Goal: Find contact information

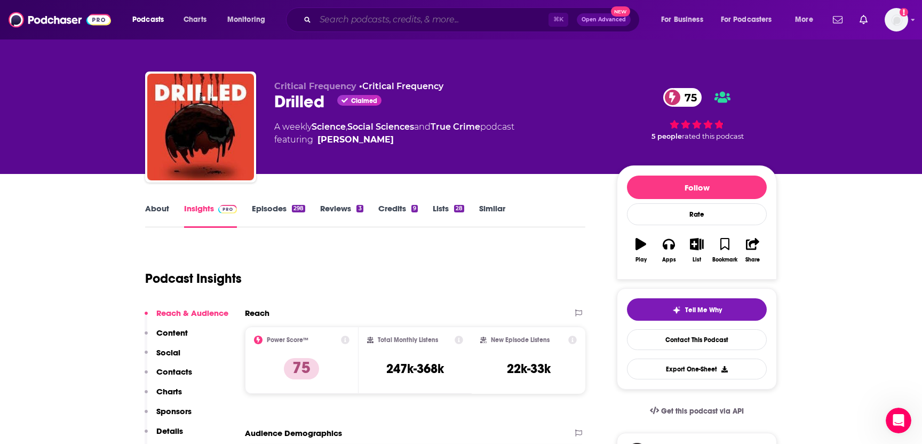
click at [372, 17] on input "Search podcasts, credits, & more..." at bounding box center [431, 19] width 233 height 17
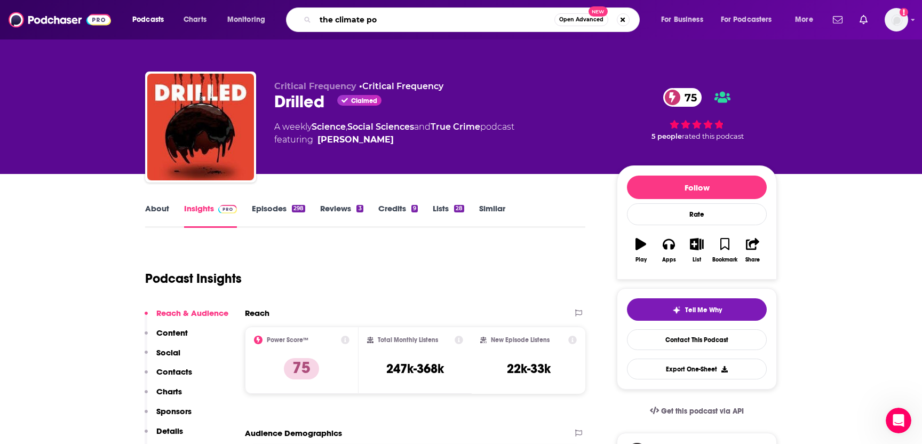
type input "the climate pod"
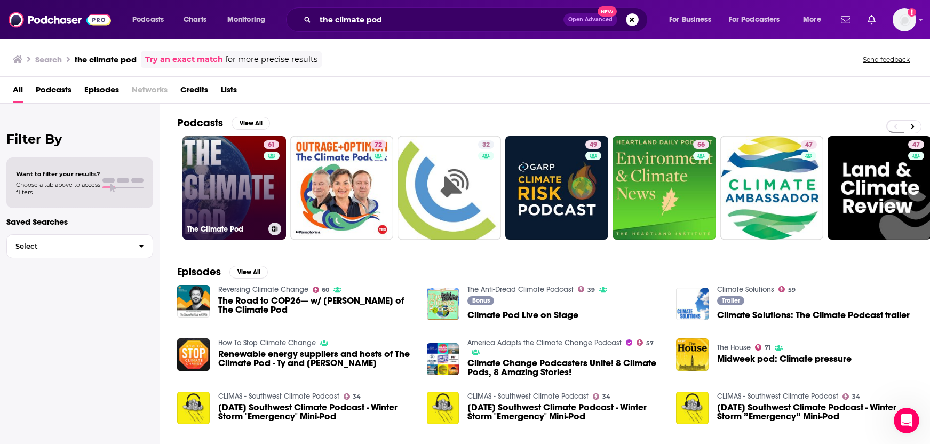
click at [220, 199] on link "61 The Climate Pod" at bounding box center [235, 188] width 104 height 104
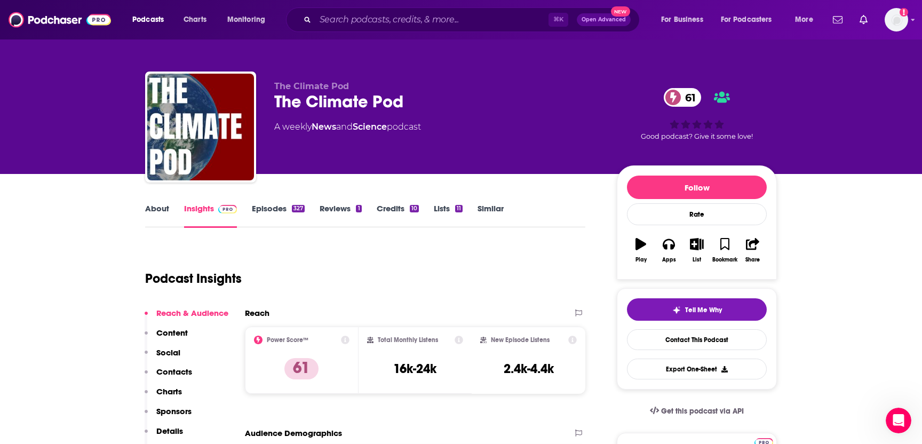
click at [171, 370] on p "Contacts" at bounding box center [174, 372] width 36 height 10
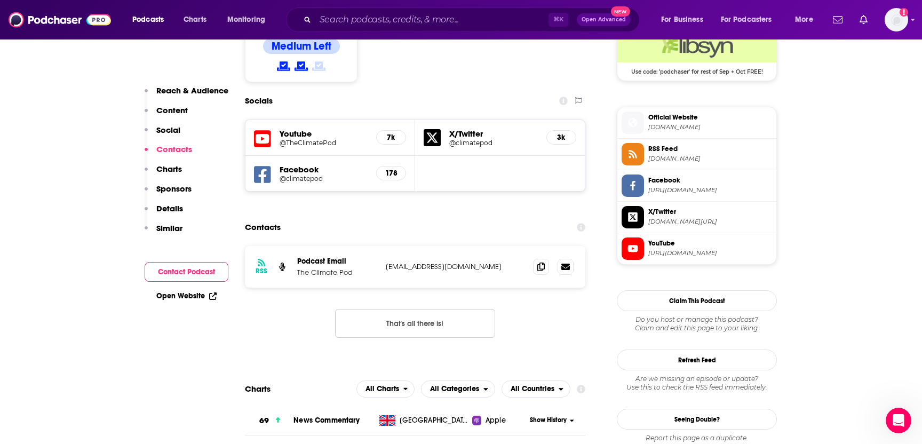
scroll to position [904, 0]
